Goal: Information Seeking & Learning: Learn about a topic

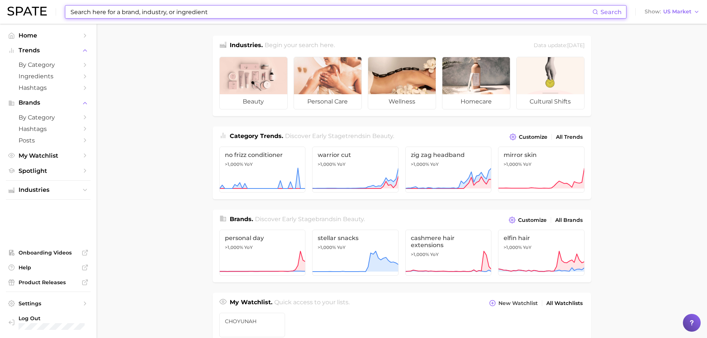
click at [123, 17] on input at bounding box center [331, 12] width 522 height 13
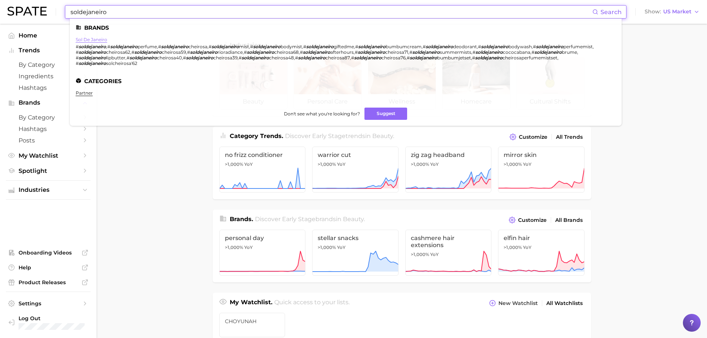
type input "soldejaneiro"
click at [98, 39] on link "sol de janeiro" at bounding box center [92, 40] width 32 height 6
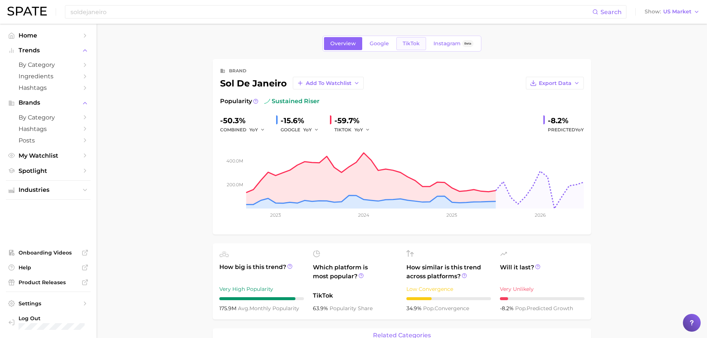
click at [405, 42] on span "TikTok" at bounding box center [411, 43] width 17 height 6
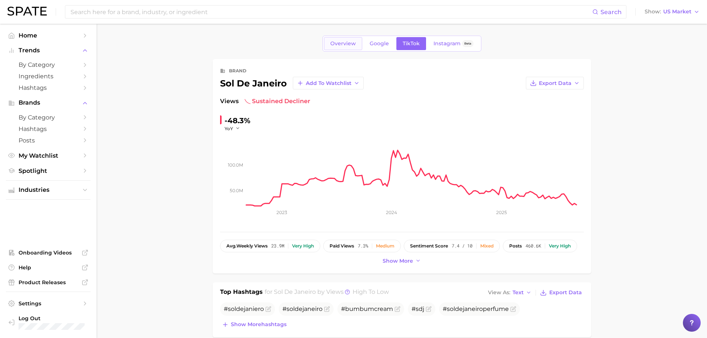
click at [355, 44] on span "Overview" at bounding box center [343, 43] width 26 height 6
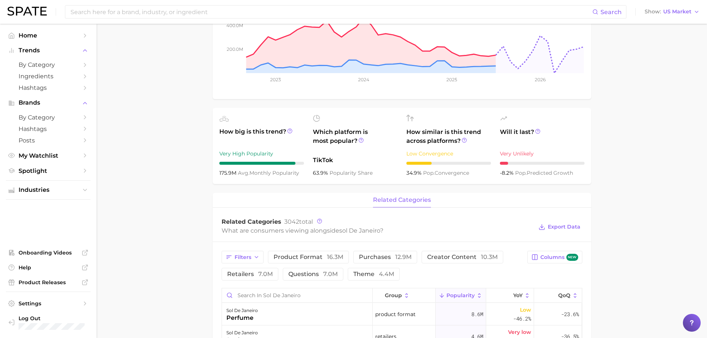
scroll to position [148, 0]
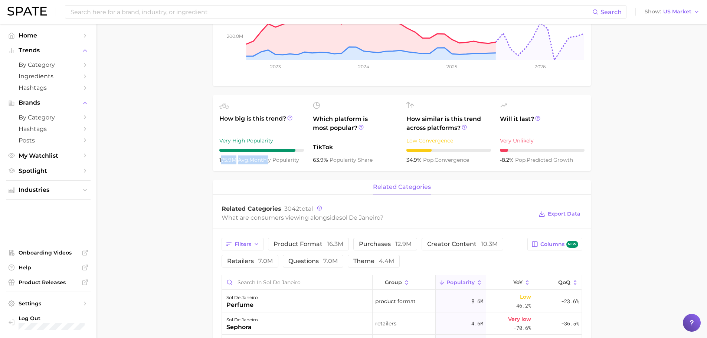
drag, startPoint x: 221, startPoint y: 160, endPoint x: 266, endPoint y: 160, distance: 44.5
click at [266, 160] on div "175.9m avg. monthly popularity" at bounding box center [261, 159] width 85 height 9
click at [266, 160] on span "avg. monthly popularity" at bounding box center [268, 160] width 61 height 7
drag, startPoint x: 300, startPoint y: 160, endPoint x: 213, endPoint y: 162, distance: 87.2
click at [213, 162] on ul "How big is this trend? Very High Popularity 175.9m avg. monthly popularity Whic…" at bounding box center [402, 133] width 378 height 76
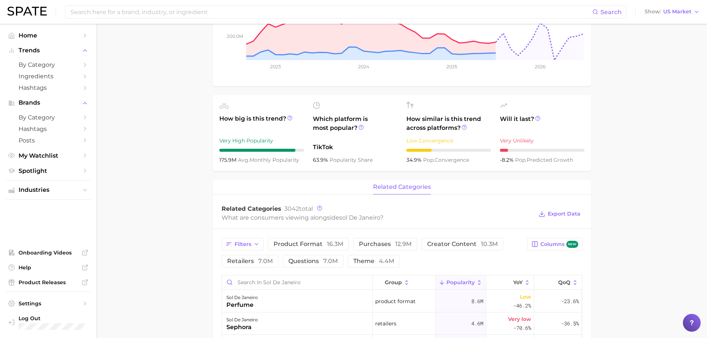
click at [291, 164] on div "175.9m avg. monthly popularity" at bounding box center [261, 159] width 85 height 9
click at [290, 117] on icon at bounding box center [289, 117] width 5 height 5
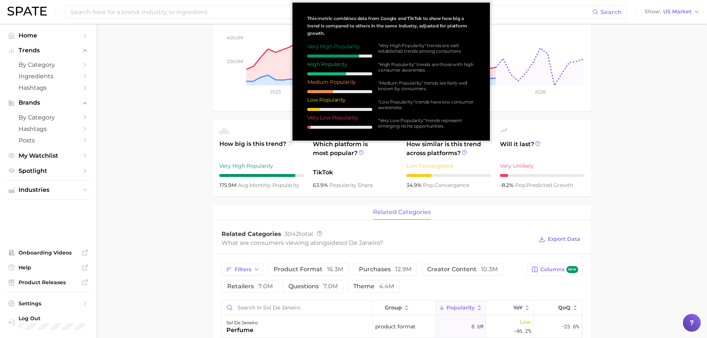
scroll to position [111, 0]
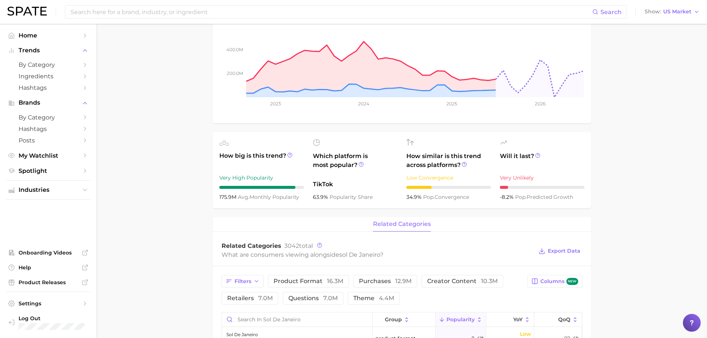
click at [301, 204] on ul "How big is this trend? Very High Popularity 175.9m avg. monthly popularity Whic…" at bounding box center [402, 170] width 378 height 76
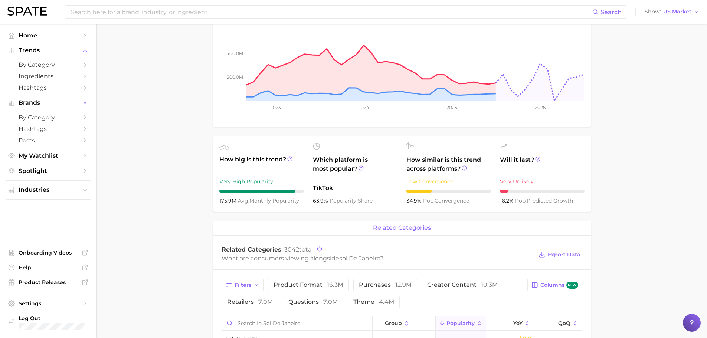
scroll to position [148, 0]
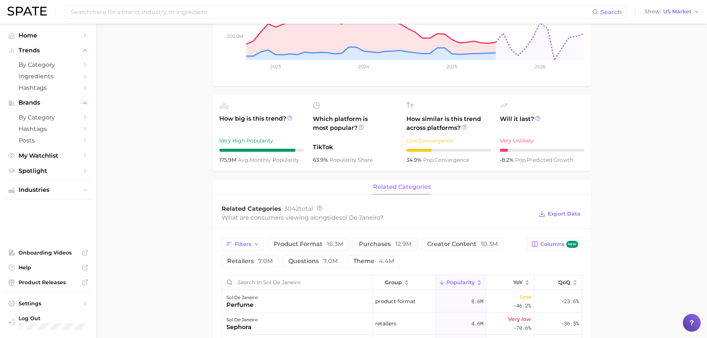
click at [281, 161] on span "avg. monthly popularity" at bounding box center [268, 160] width 61 height 7
drag, startPoint x: 220, startPoint y: 160, endPoint x: 295, endPoint y: 156, distance: 75.1
click at [295, 156] on div "175.9m avg. monthly popularity" at bounding box center [261, 159] width 85 height 9
click at [295, 157] on span "avg. monthly popularity" at bounding box center [268, 160] width 61 height 7
click at [295, 158] on span "avg. monthly popularity" at bounding box center [268, 160] width 61 height 7
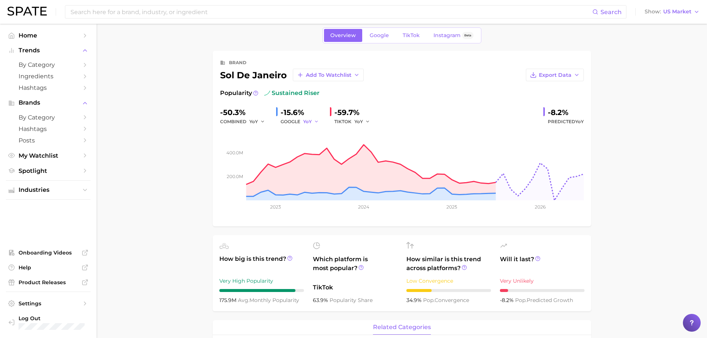
scroll to position [0, 0]
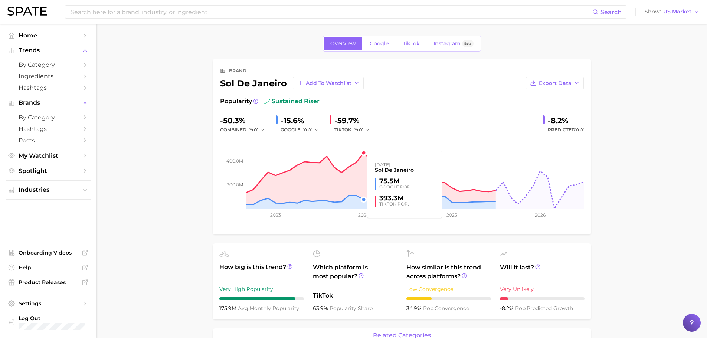
click at [358, 151] on rect at bounding box center [402, 171] width 364 height 74
click at [363, 153] on rect at bounding box center [402, 171] width 364 height 74
click at [255, 101] on icon at bounding box center [255, 100] width 1 height 1
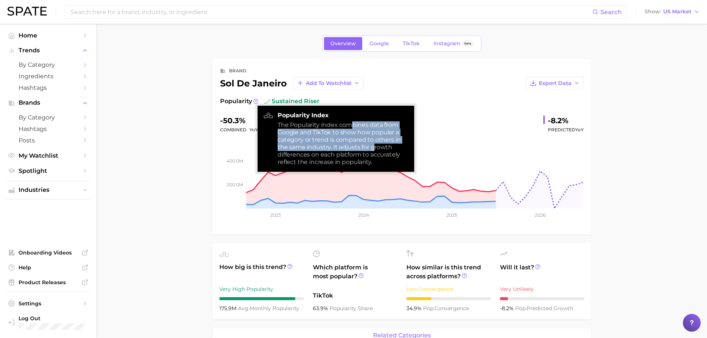
drag, startPoint x: 350, startPoint y: 126, endPoint x: 374, endPoint y: 150, distance: 34.4
click at [374, 150] on div "The Popularity Index combines data from Google and TikTok to show how popular a…" at bounding box center [343, 143] width 131 height 45
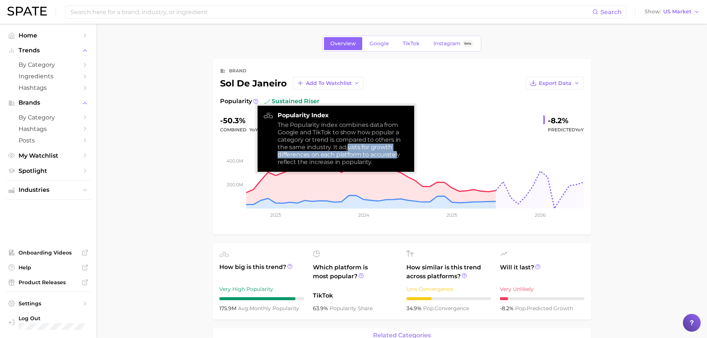
drag, startPoint x: 348, startPoint y: 149, endPoint x: 398, endPoint y: 153, distance: 50.3
click at [398, 153] on div "The Popularity Index combines data from Google and TikTok to show how popular a…" at bounding box center [343, 143] width 131 height 45
click at [392, 143] on div "The Popularity Index combines data from Google and TikTok to show how popular a…" at bounding box center [343, 143] width 131 height 45
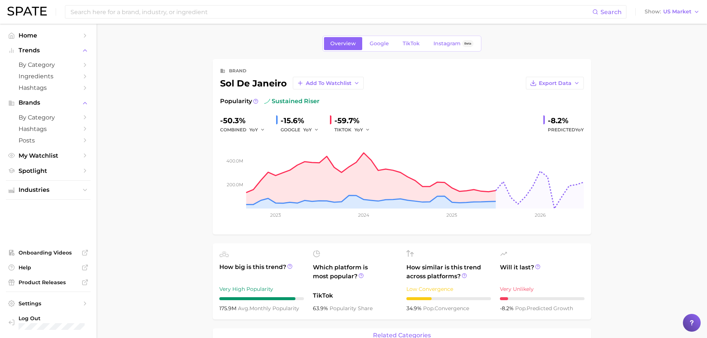
click at [397, 86] on div "Export Data" at bounding box center [474, 83] width 220 height 13
click at [408, 45] on span "TikTok" at bounding box center [411, 43] width 17 height 6
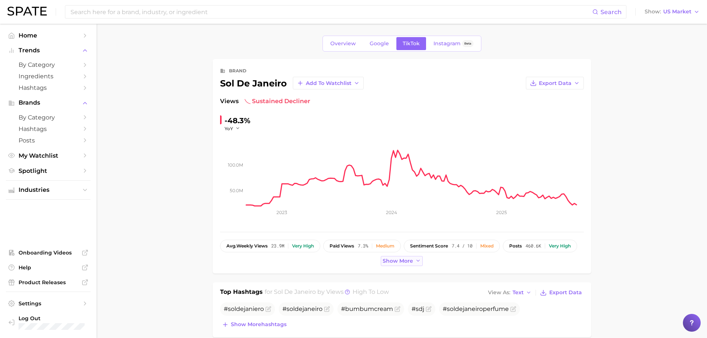
click at [401, 260] on span "Show more" at bounding box center [398, 261] width 30 height 6
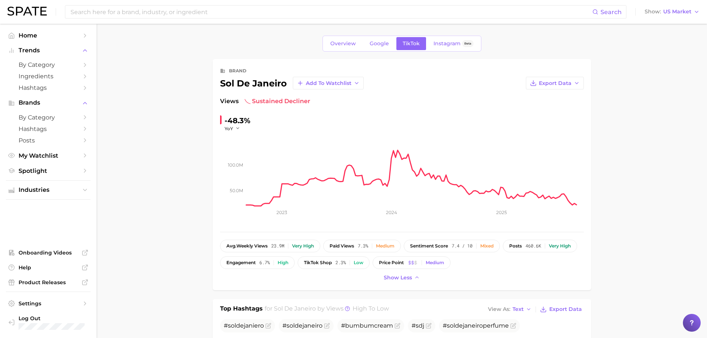
click at [289, 288] on div "brand sol de janeiro Add to Watchlist Export Data Views sustained decliner -48.…" at bounding box center [402, 174] width 378 height 231
click at [344, 277] on div "Show less" at bounding box center [402, 278] width 364 height 10
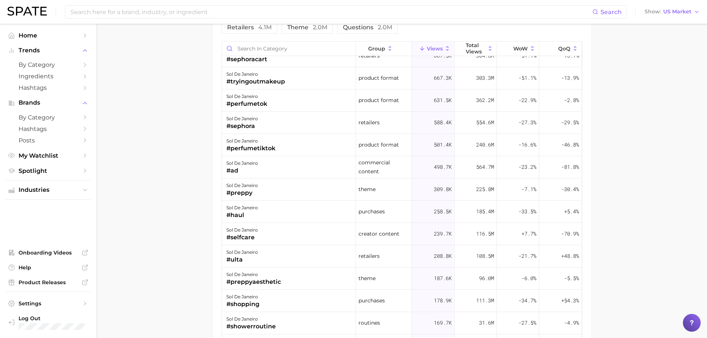
scroll to position [223, 0]
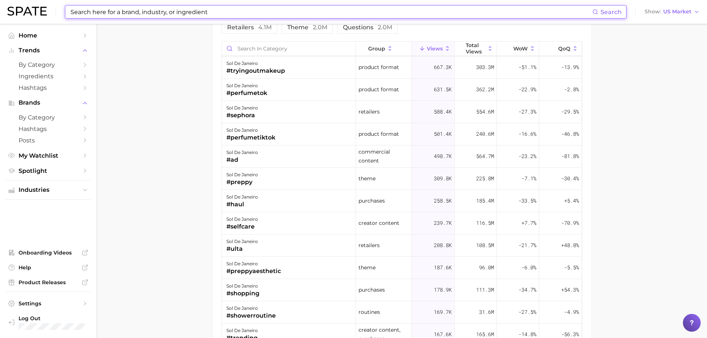
click at [233, 14] on input at bounding box center [331, 12] width 522 height 13
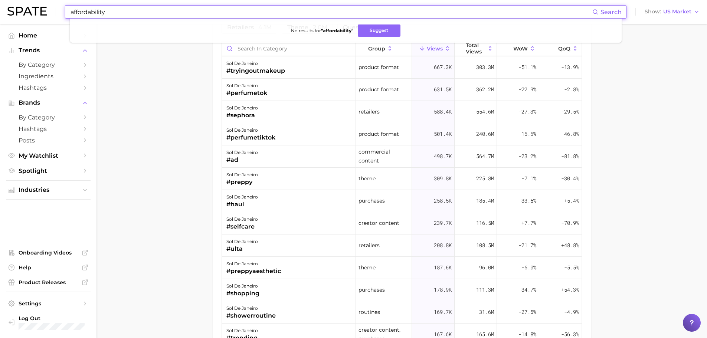
click at [233, 14] on input "affordability" at bounding box center [331, 12] width 522 height 13
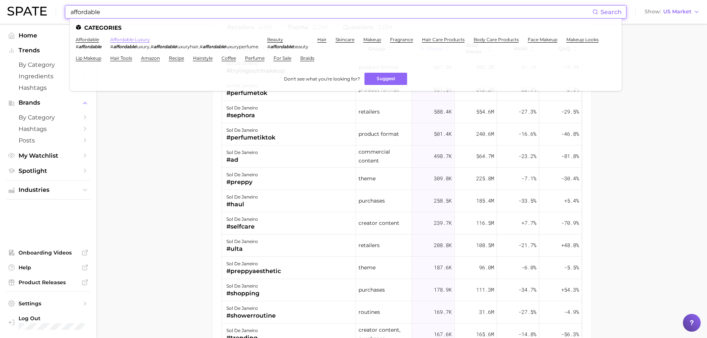
type input "affordable"
click at [129, 39] on link "affordable luxury" at bounding box center [130, 40] width 40 height 6
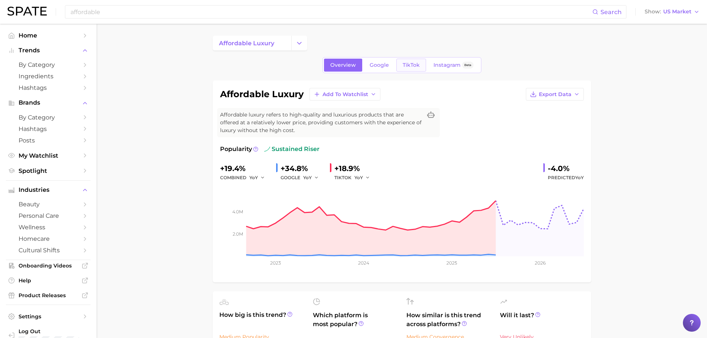
click at [420, 71] on link "TikTok" at bounding box center [411, 65] width 30 height 13
